Goal: Find contact information: Find contact information

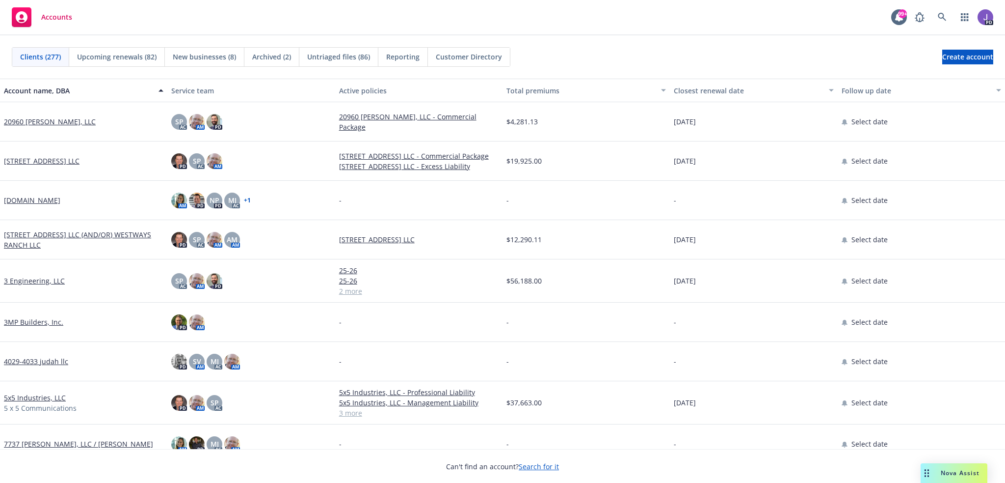
scroll to position [49, 0]
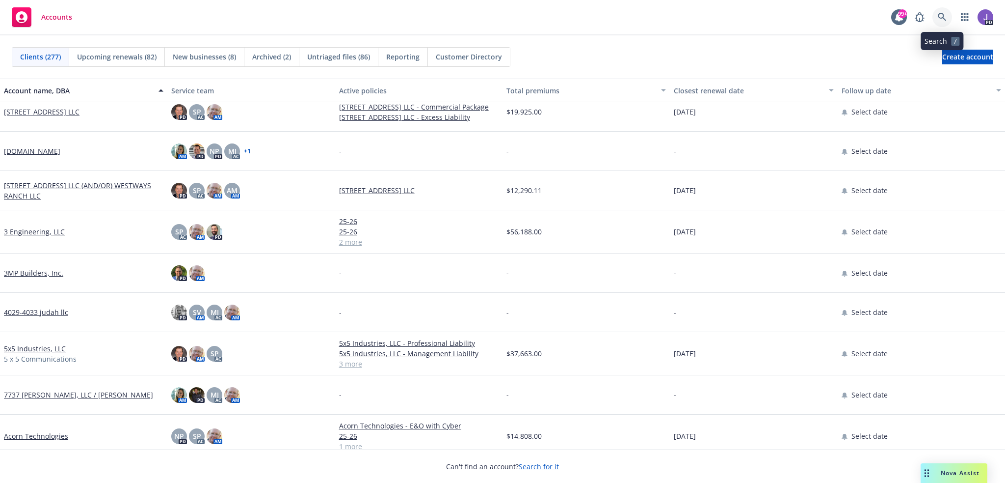
click at [943, 19] on icon at bounding box center [942, 17] width 9 height 9
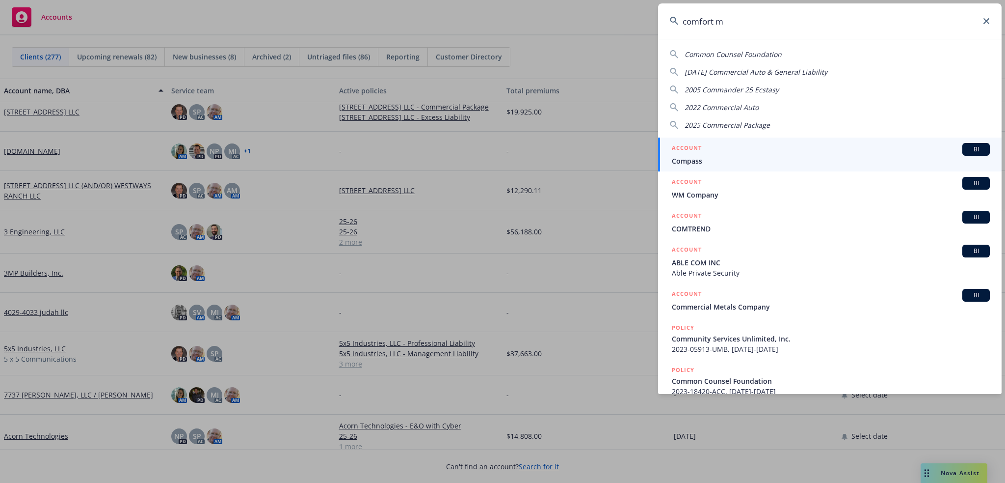
type input "comfort me"
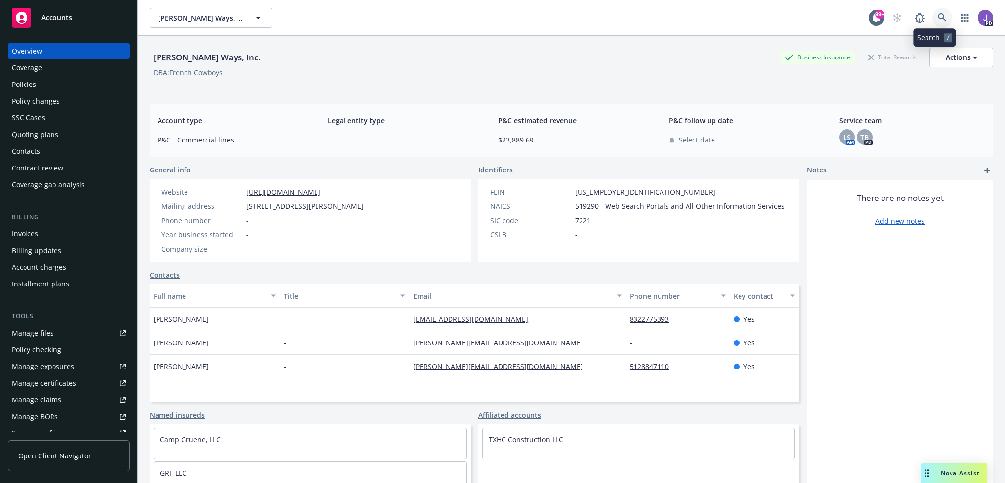
click at [939, 19] on icon at bounding box center [942, 17] width 9 height 9
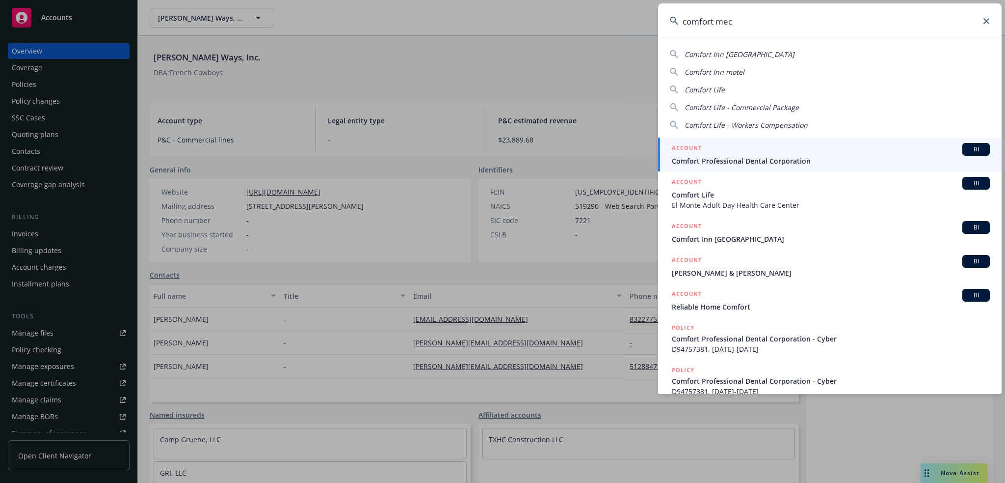
type input "comfort mech"
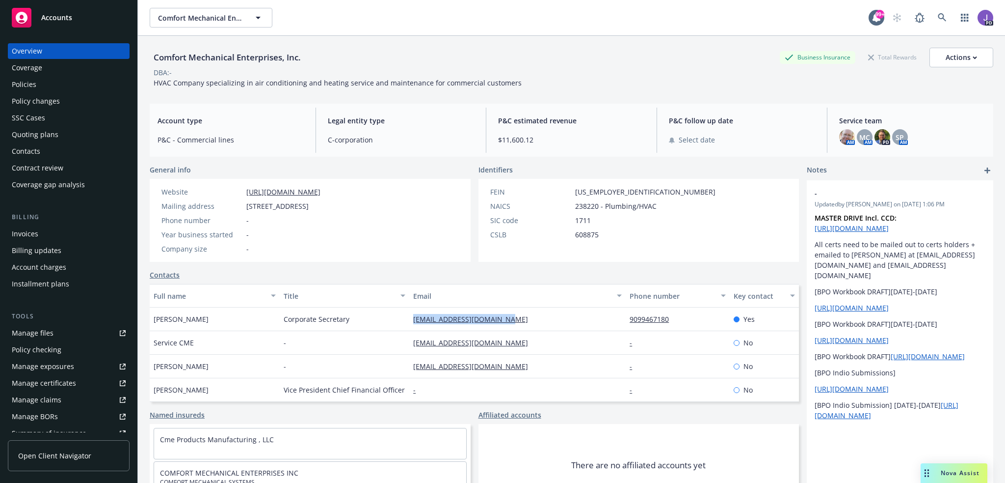
drag, startPoint x: 531, startPoint y: 315, endPoint x: 409, endPoint y: 324, distance: 122.6
click at [409, 324] on div "lhilt@cmeincorporated.com" at bounding box center [517, 319] width 217 height 24
copy link "lhilt@cmeincorporated.com"
